Goal: Information Seeking & Learning: Check status

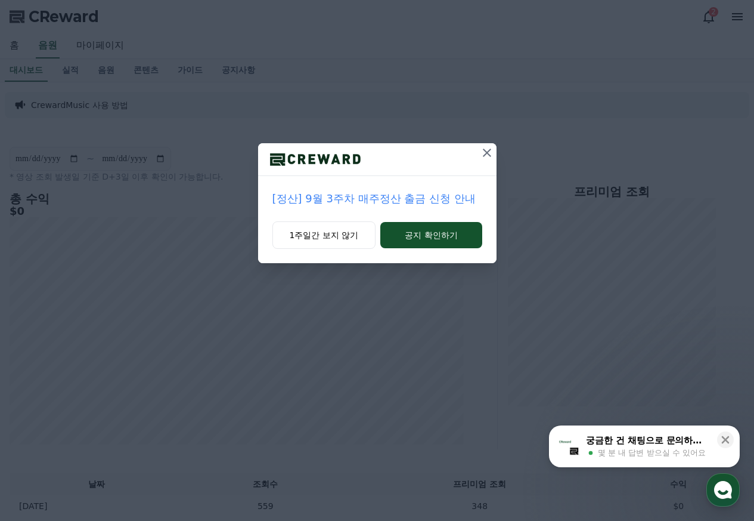
click at [485, 154] on icon at bounding box center [487, 152] width 8 height 8
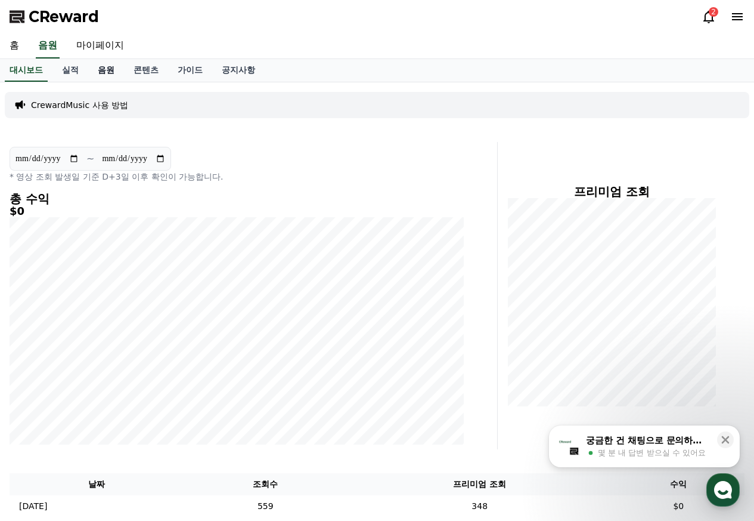
click at [108, 73] on link "음원" at bounding box center [106, 70] width 36 height 23
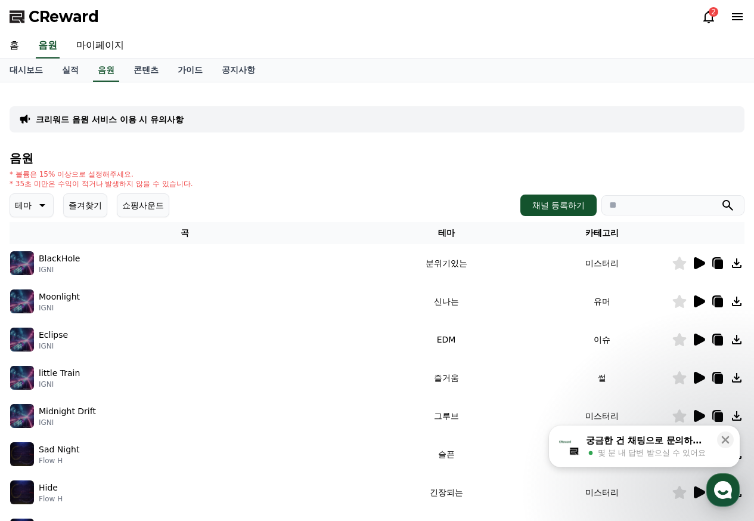
click at [263, 167] on div "음원 * 볼륨은 15% 이상으로 설정해주세요. * 35초 미만은 수익이 적거나 발생하지 않을 수 있습니다. 테마 즐겨찾기 쇼핑사운드 채널 등록…" at bounding box center [377, 400] width 735 height 498
click at [725, 439] on icon at bounding box center [726, 440] width 8 height 8
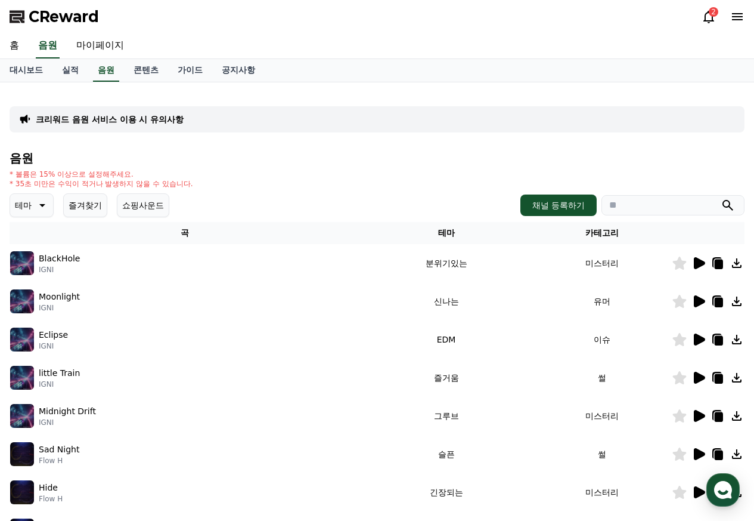
click at [342, 150] on div "크리워드 음원 서비스 이용 시 유의사항 음원 * 볼륨은 15% 이상으로 설정해주세요. * 35초 미만은 수익이 적거나 발생하지 않을 수 있습니…" at bounding box center [377, 371] width 735 height 558
click at [707, 18] on icon at bounding box center [709, 17] width 14 height 14
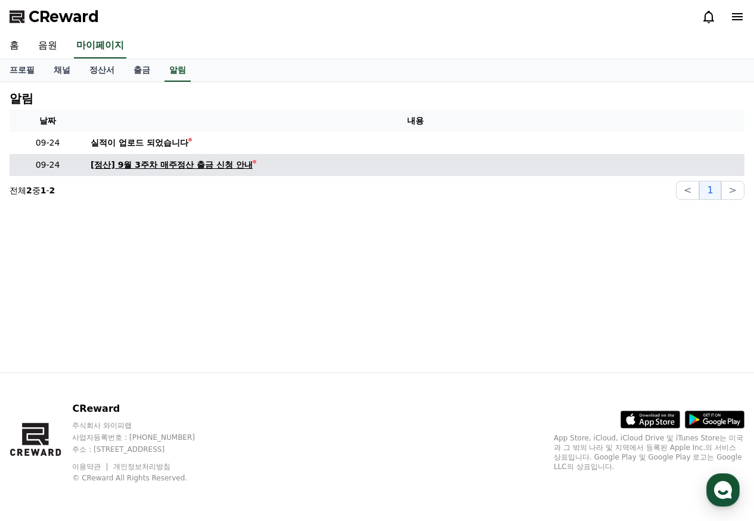
click at [181, 168] on div "[정산] 9월 3주차 매주정산 출금 신청 안내" at bounding box center [172, 165] width 162 height 13
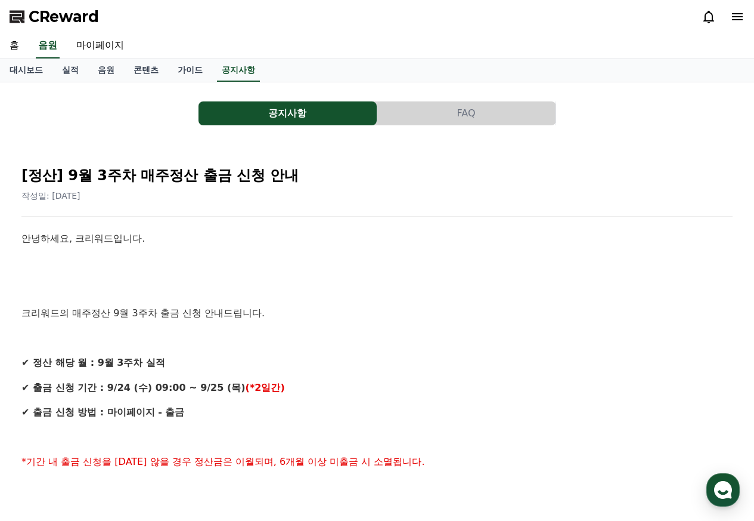
click at [707, 19] on icon at bounding box center [709, 17] width 14 height 14
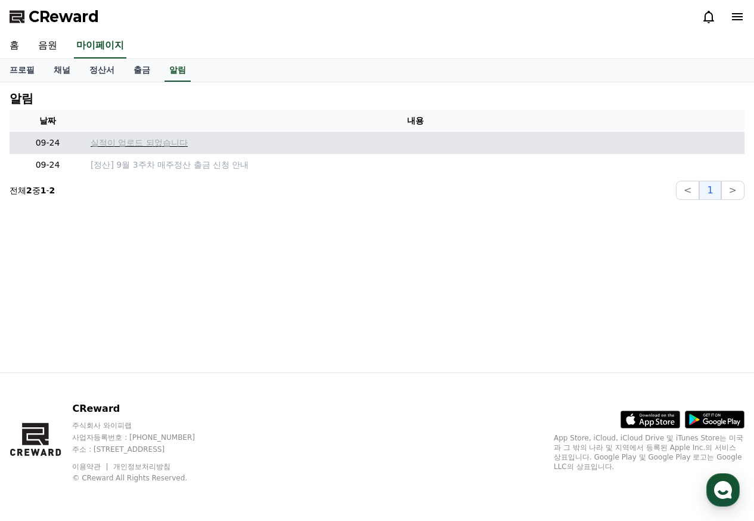
click at [114, 146] on p "실적이 업로드 되었습니다" at bounding box center [415, 143] width 649 height 13
